Goal: Check status: Check status

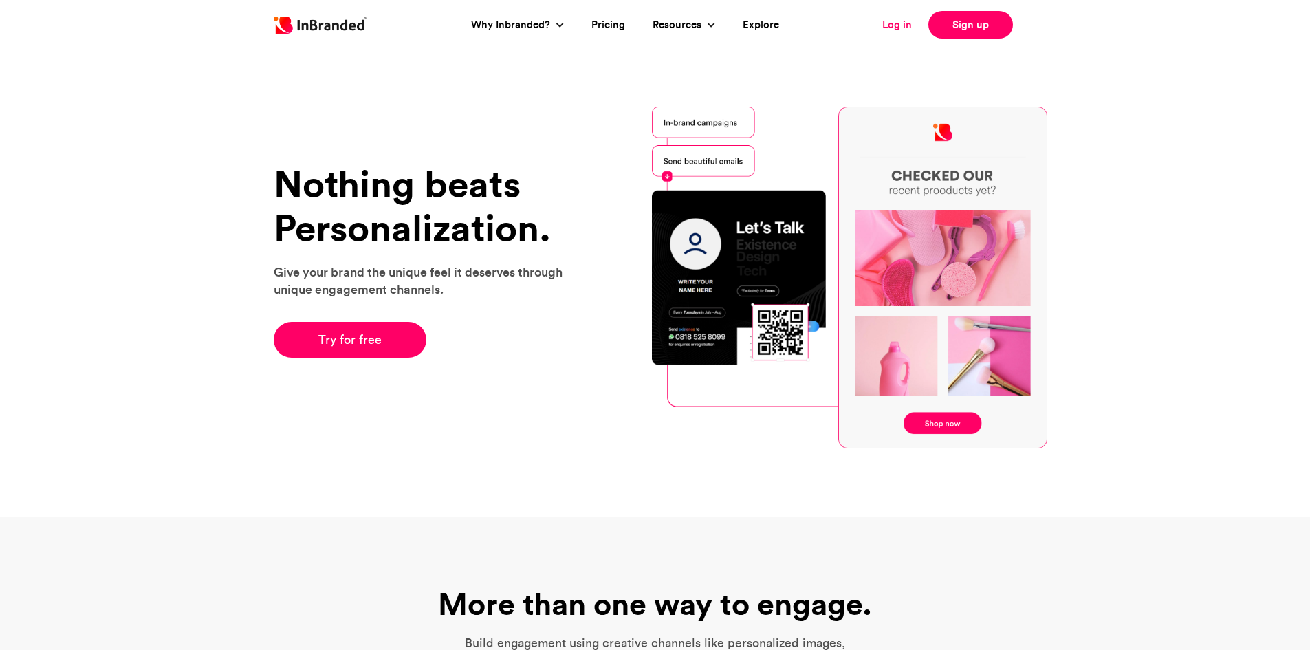
click at [894, 30] on link "Log in" at bounding box center [897, 25] width 30 height 16
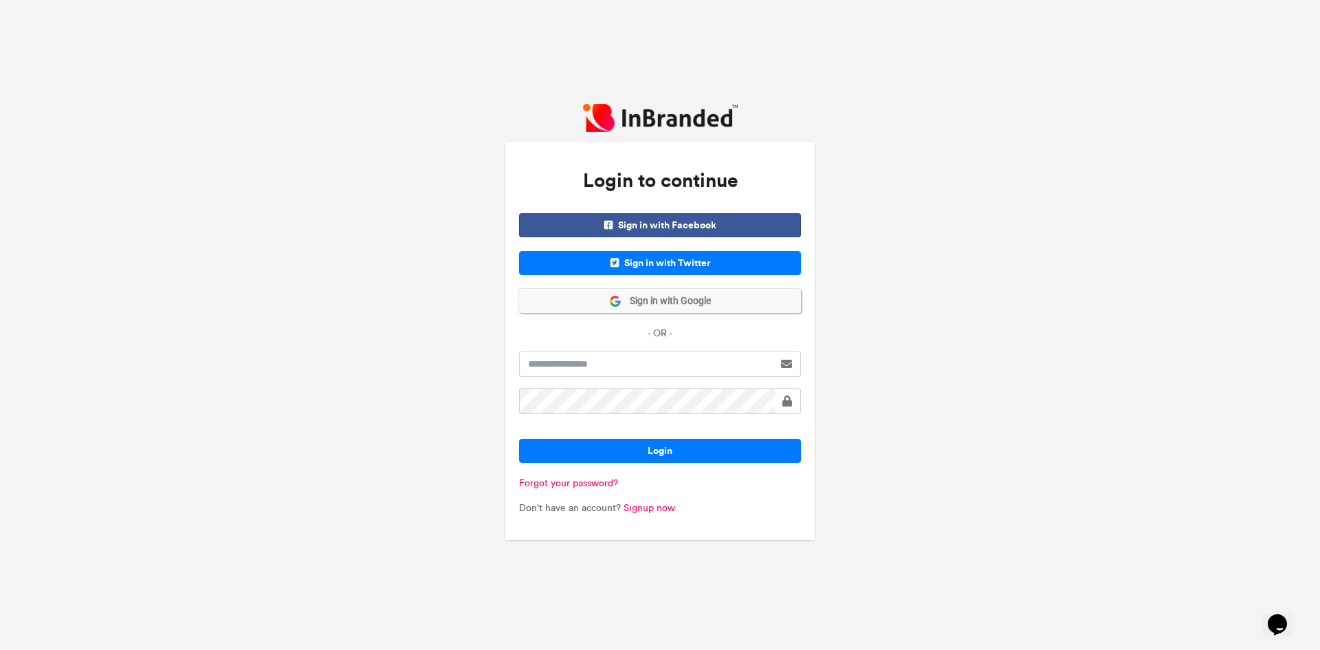
click at [688, 300] on span "Sign in with Google" at bounding box center [666, 301] width 89 height 14
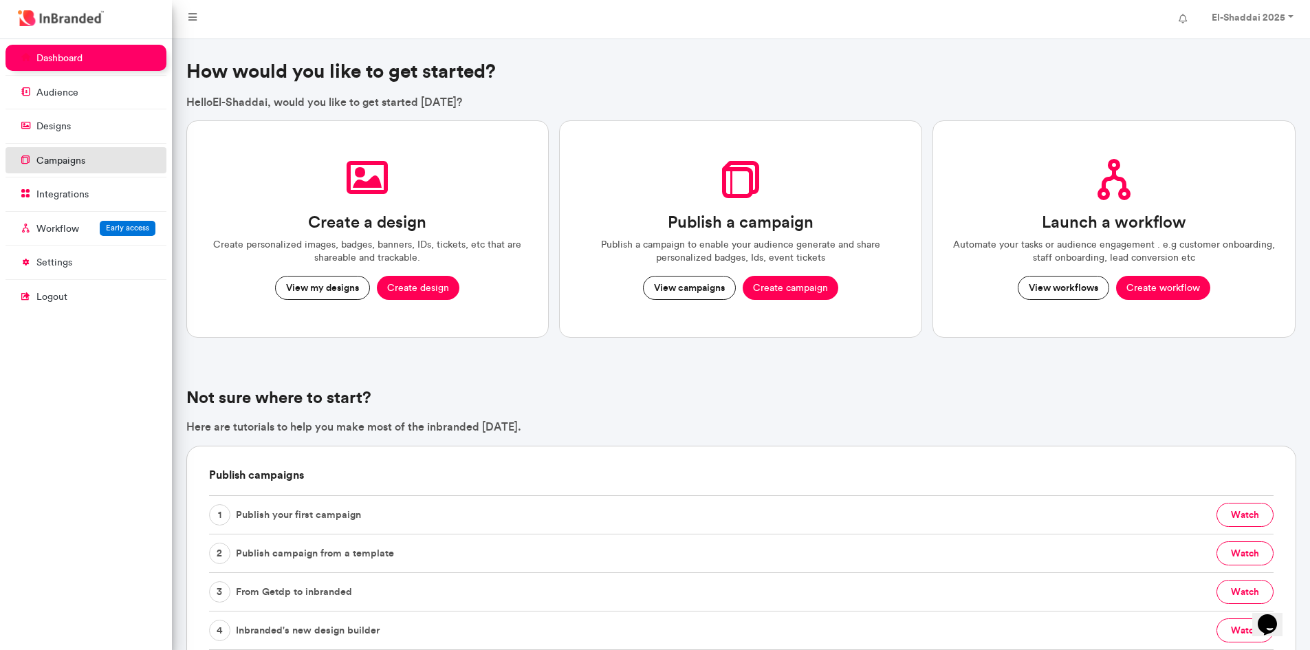
click at [60, 171] on link "campaigns" at bounding box center [86, 160] width 161 height 26
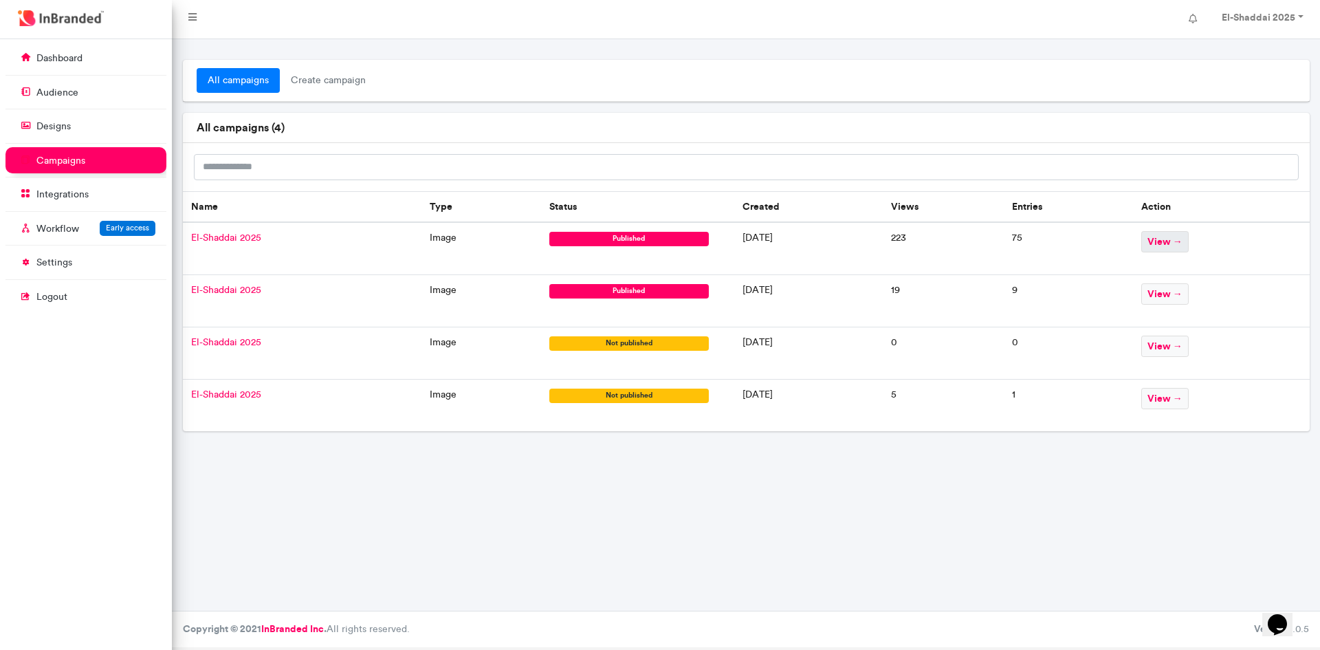
click at [1183, 241] on span "view →" at bounding box center [1165, 241] width 47 height 21
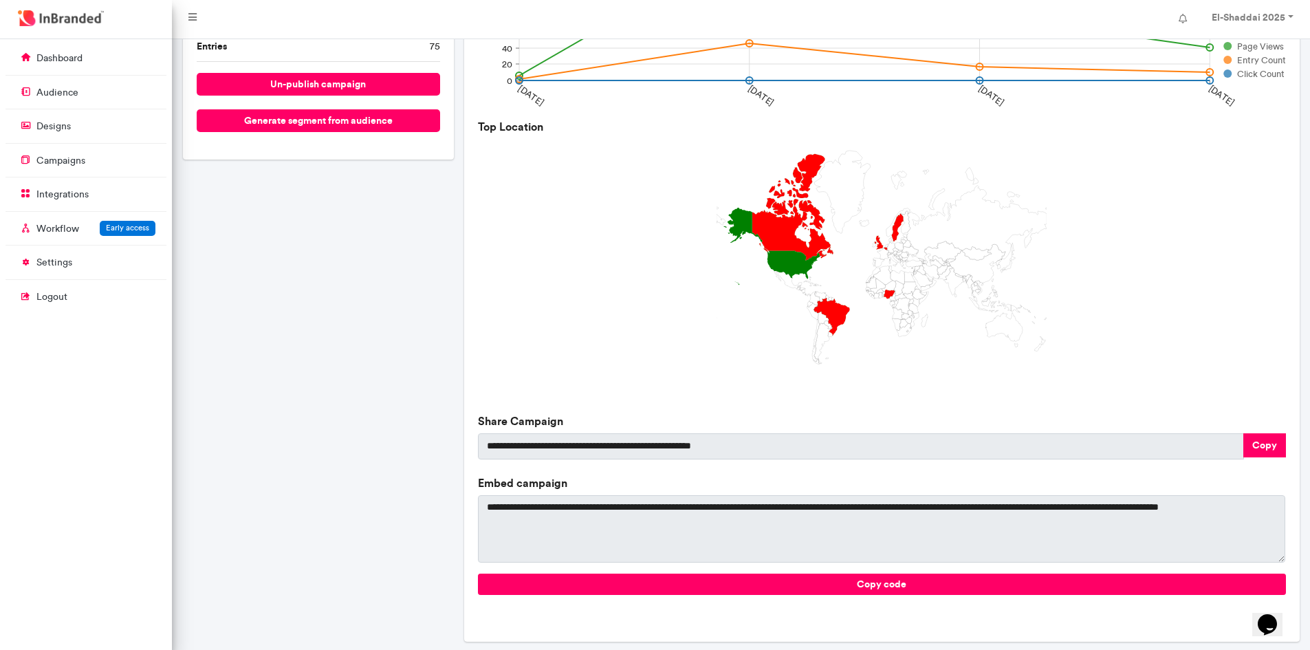
scroll to position [272, 0]
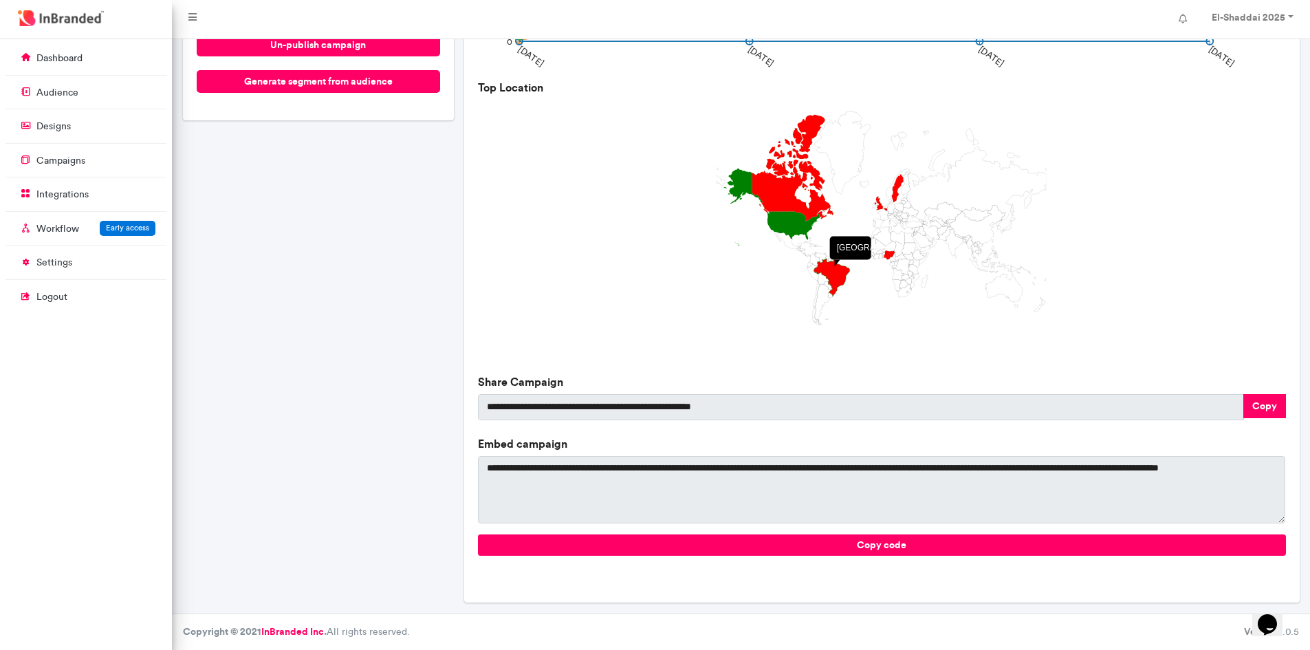
drag, startPoint x: 773, startPoint y: 199, endPoint x: 836, endPoint y: 268, distance: 92.5
click at [836, 268] on g at bounding box center [882, 218] width 331 height 214
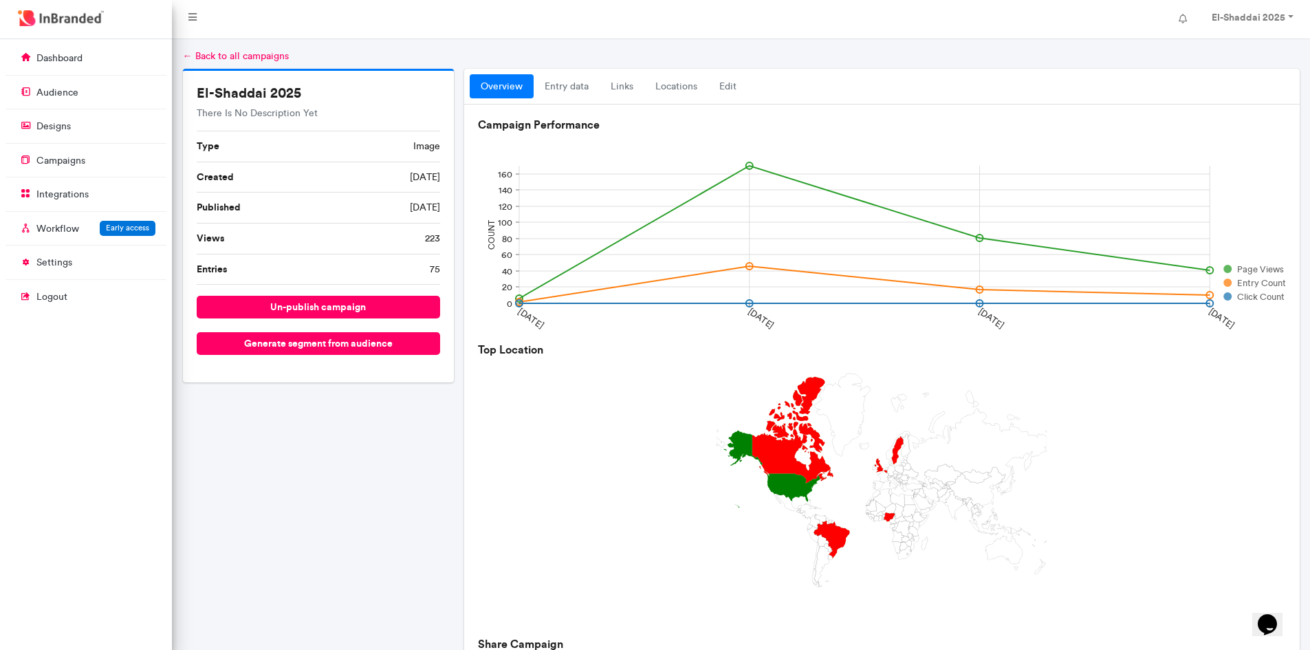
scroll to position [0, 0]
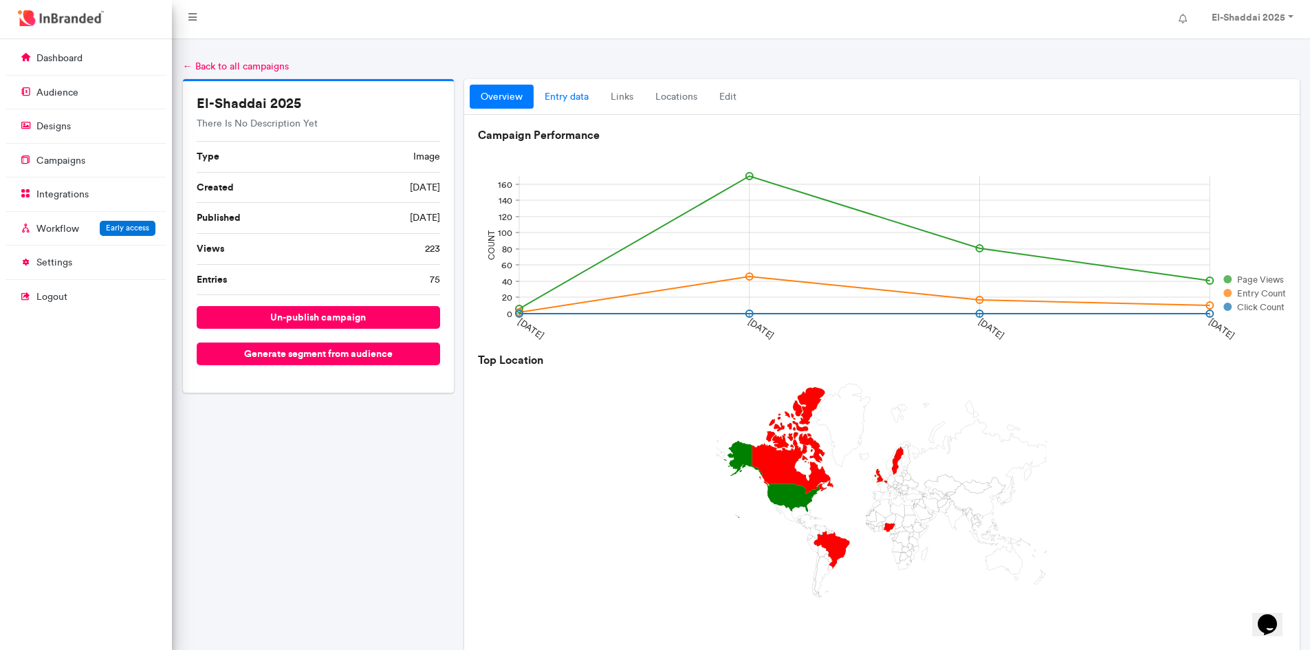
click at [579, 97] on link "entry data" at bounding box center [567, 97] width 66 height 25
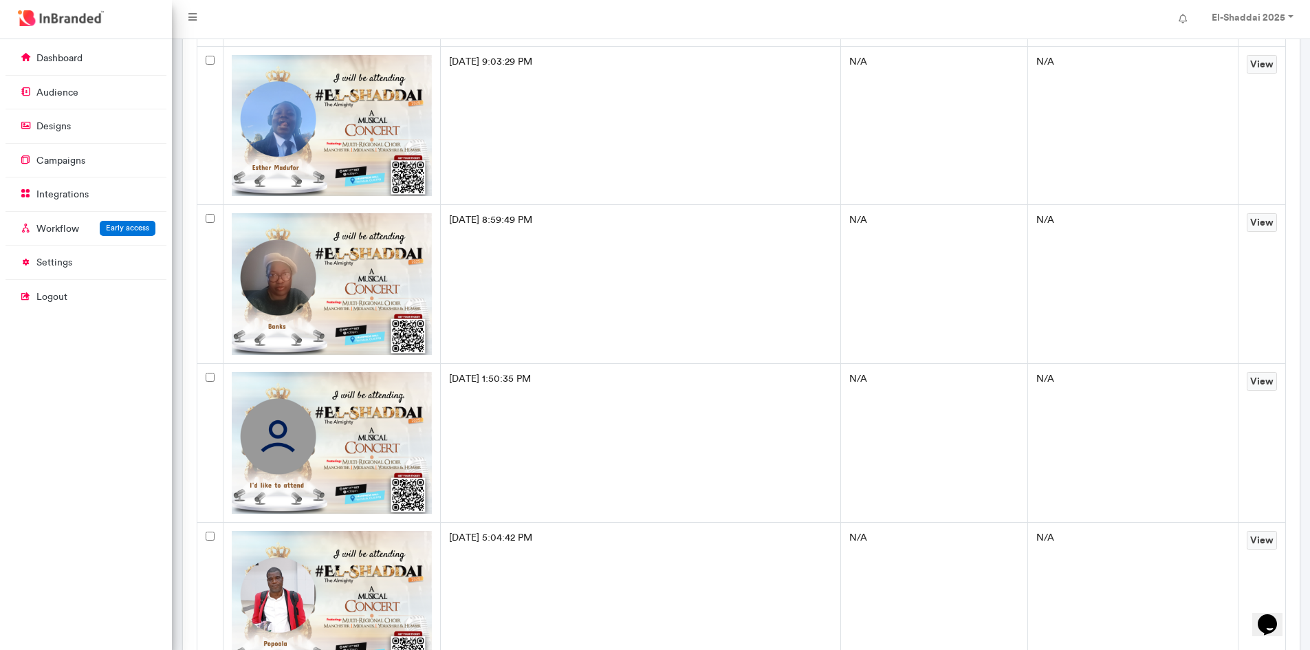
scroll to position [4117, 0]
